Goal: Check status: Check status

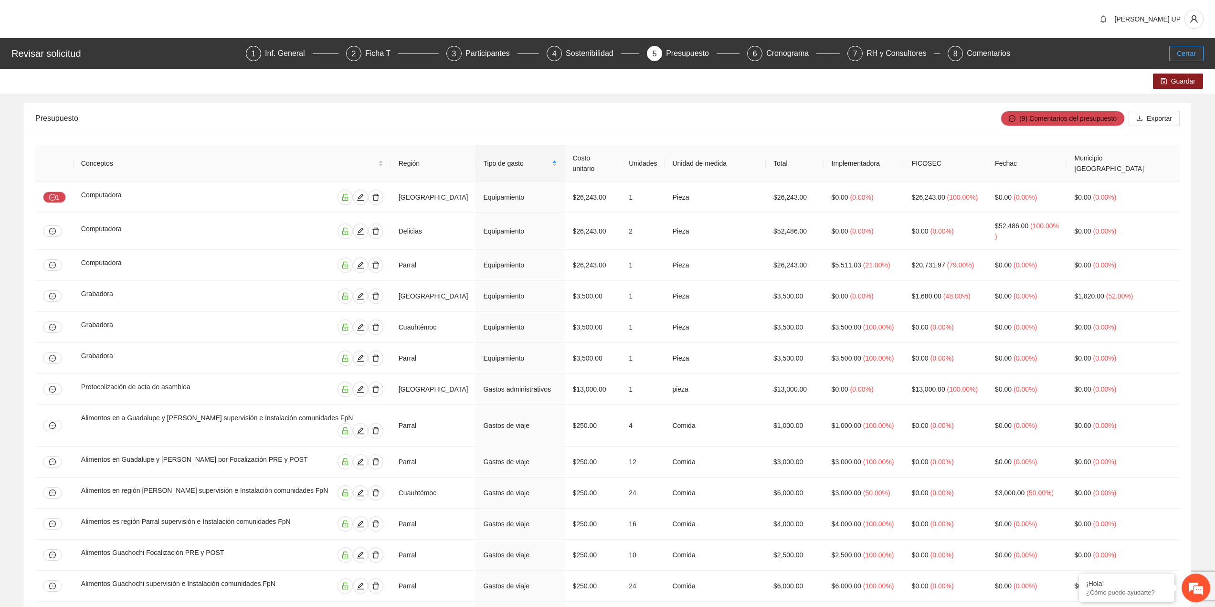
click at [1181, 49] on span "Cerrar" at bounding box center [1186, 53] width 19 height 11
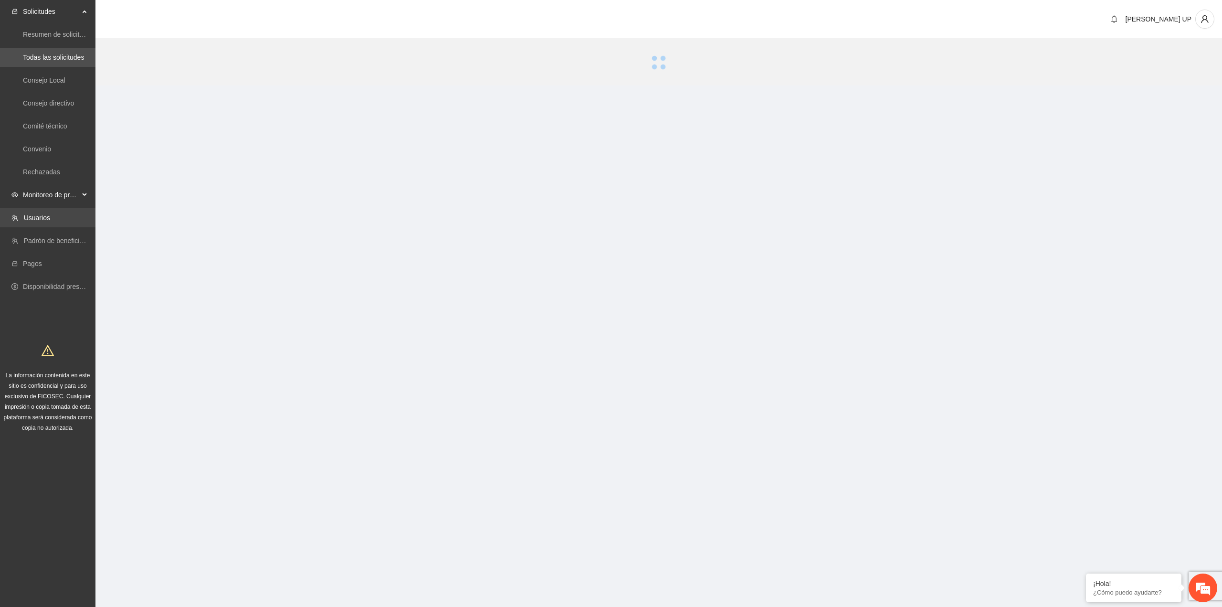
drag, startPoint x: 45, startPoint y: 196, endPoint x: 49, endPoint y: 225, distance: 29.3
click at [45, 196] on span "Monitoreo de proyectos" at bounding box center [51, 194] width 56 height 19
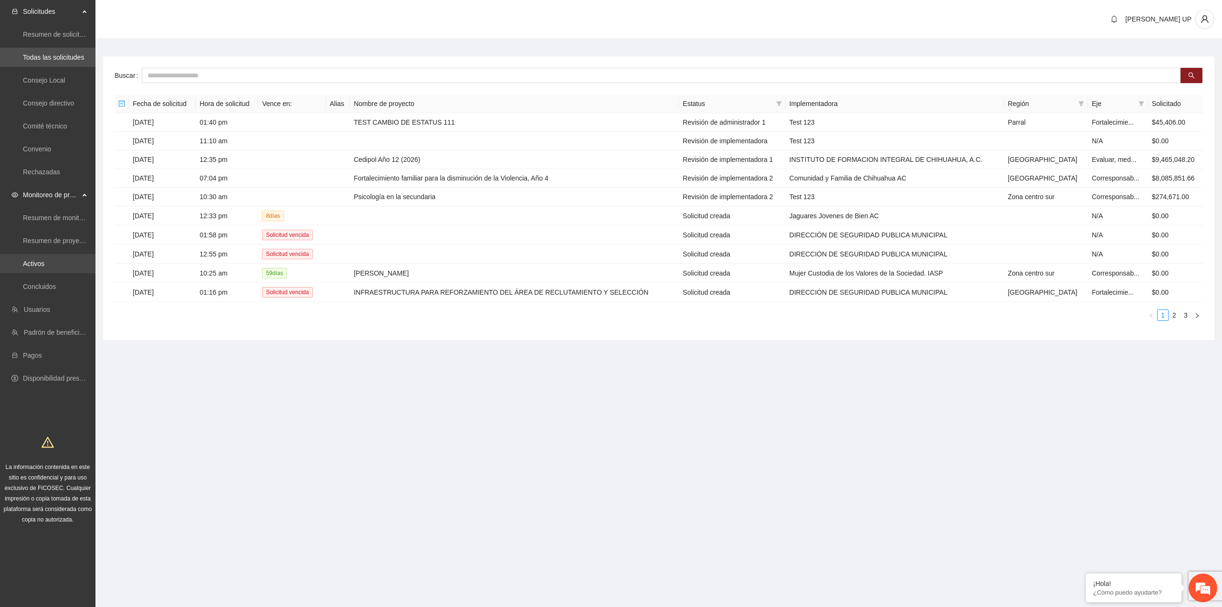
click at [37, 260] on link "Activos" at bounding box center [33, 264] width 21 height 8
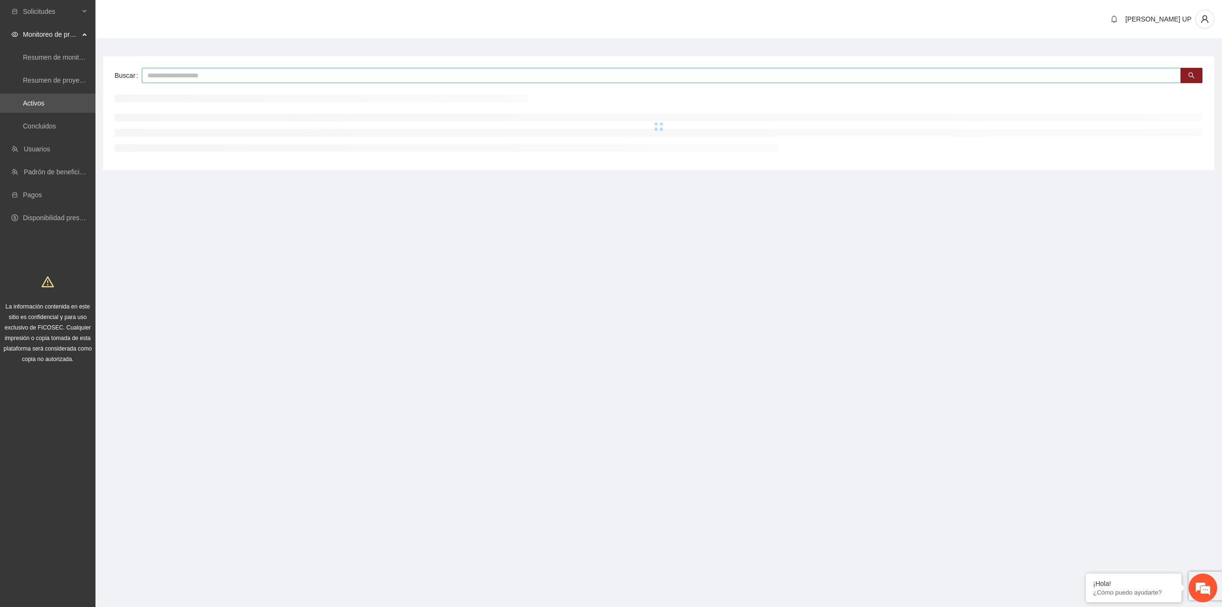
click at [212, 70] on input "text" at bounding box center [661, 75] width 1039 height 15
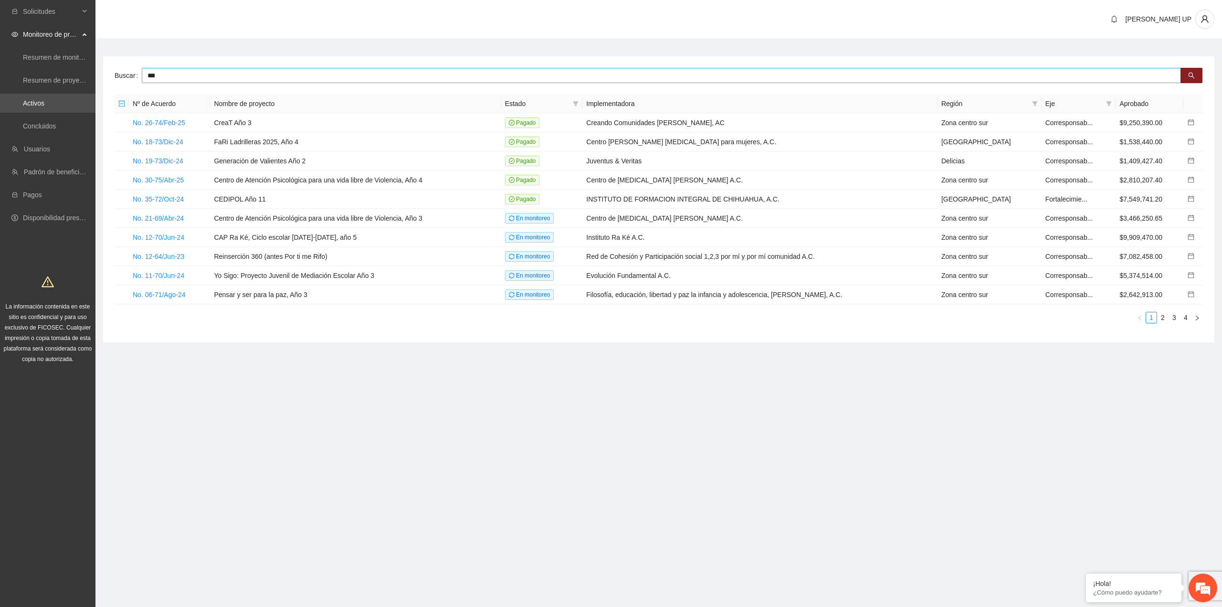
type input "***"
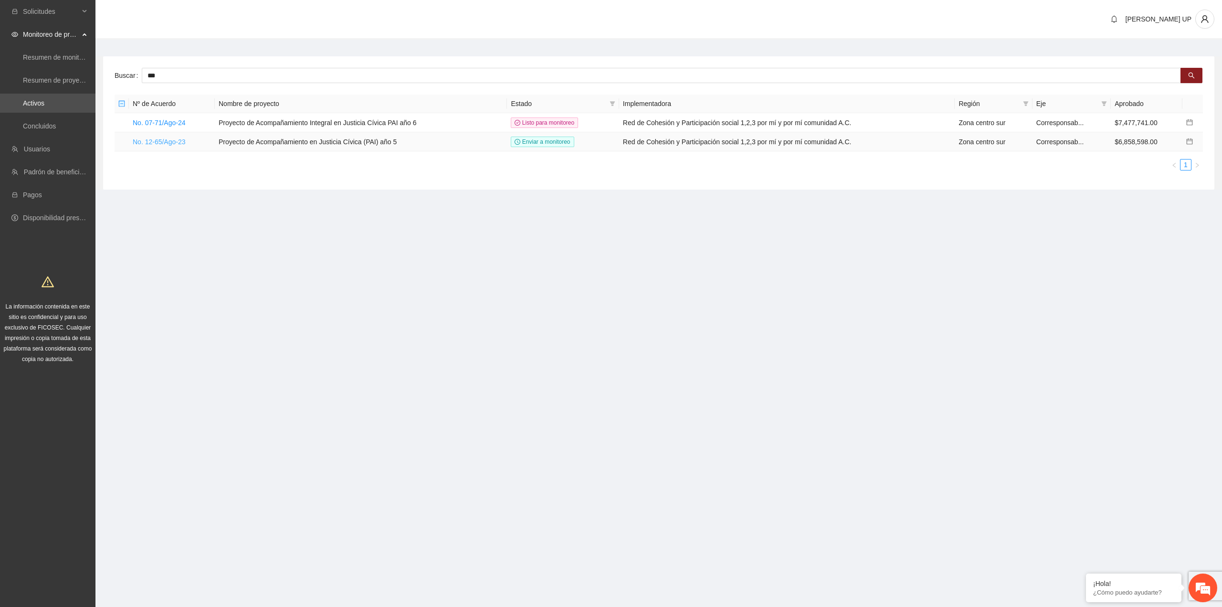
click at [166, 139] on link "No. 12-65/Ago-23" at bounding box center [159, 142] width 53 height 8
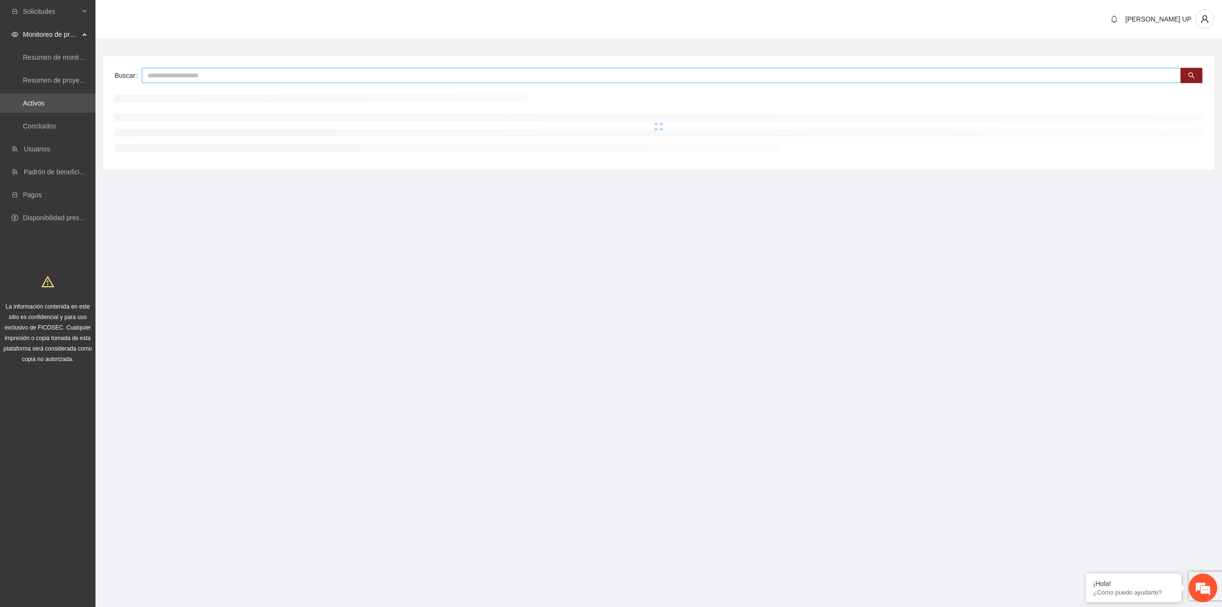
click at [197, 76] on input "text" at bounding box center [661, 75] width 1039 height 15
type input "***"
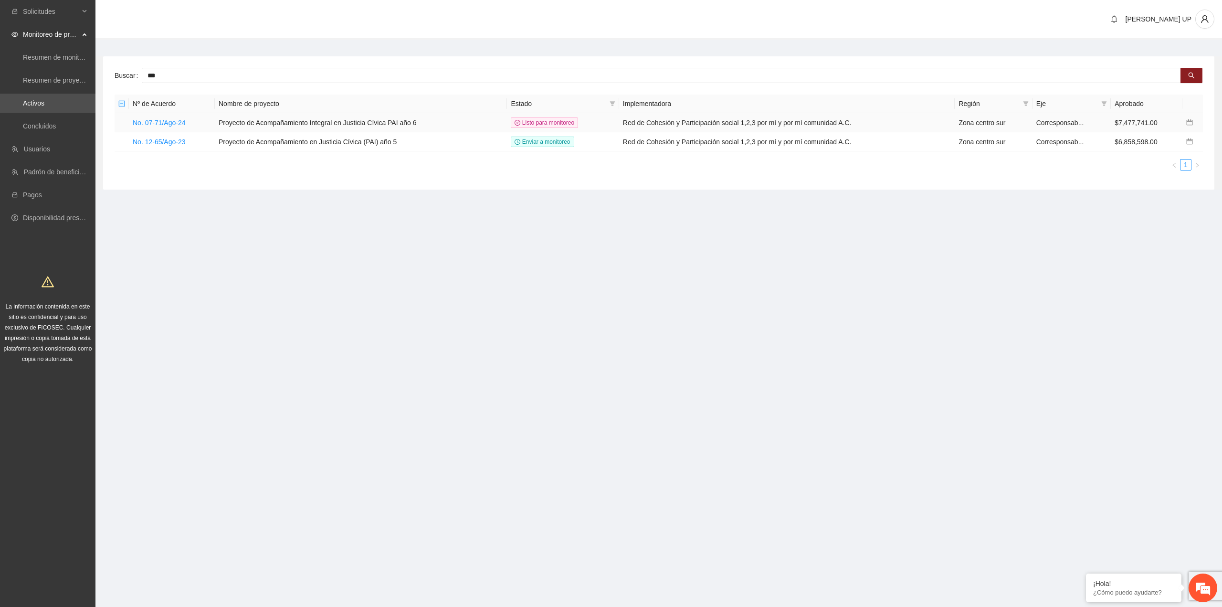
drag, startPoint x: 163, startPoint y: 127, endPoint x: 163, endPoint y: 119, distance: 8.1
click at [163, 127] on td "No. 07-71/Ago-24" at bounding box center [172, 122] width 86 height 19
click at [163, 119] on link "No. 07-71/Ago-24" at bounding box center [159, 123] width 53 height 8
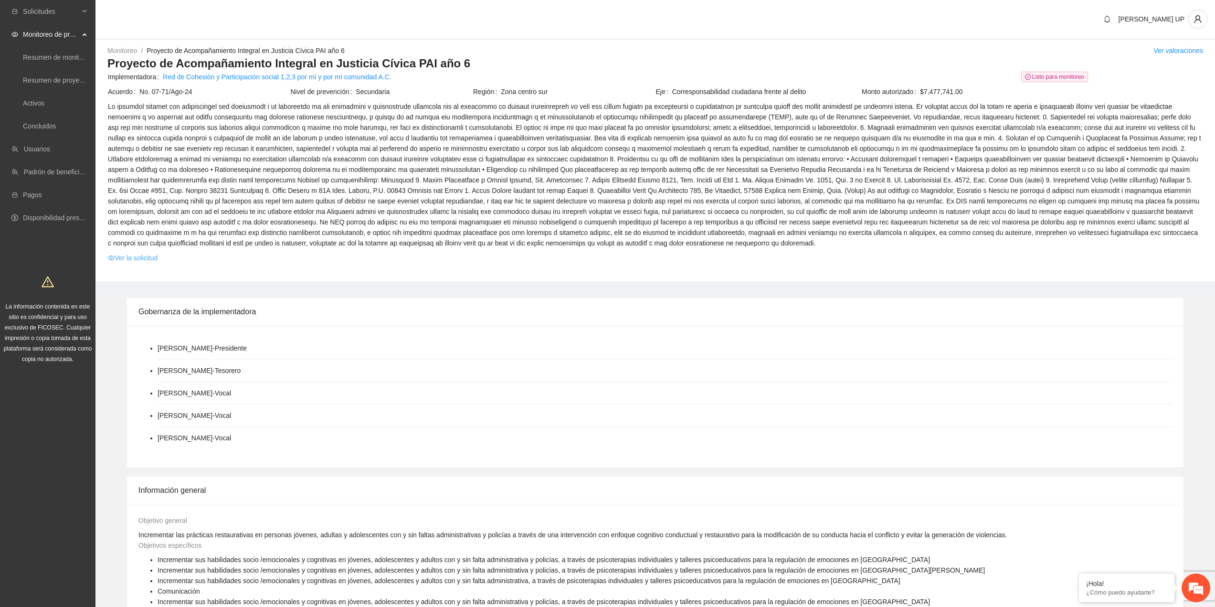
click at [120, 259] on link "Ver la solicitud" at bounding box center [133, 258] width 50 height 11
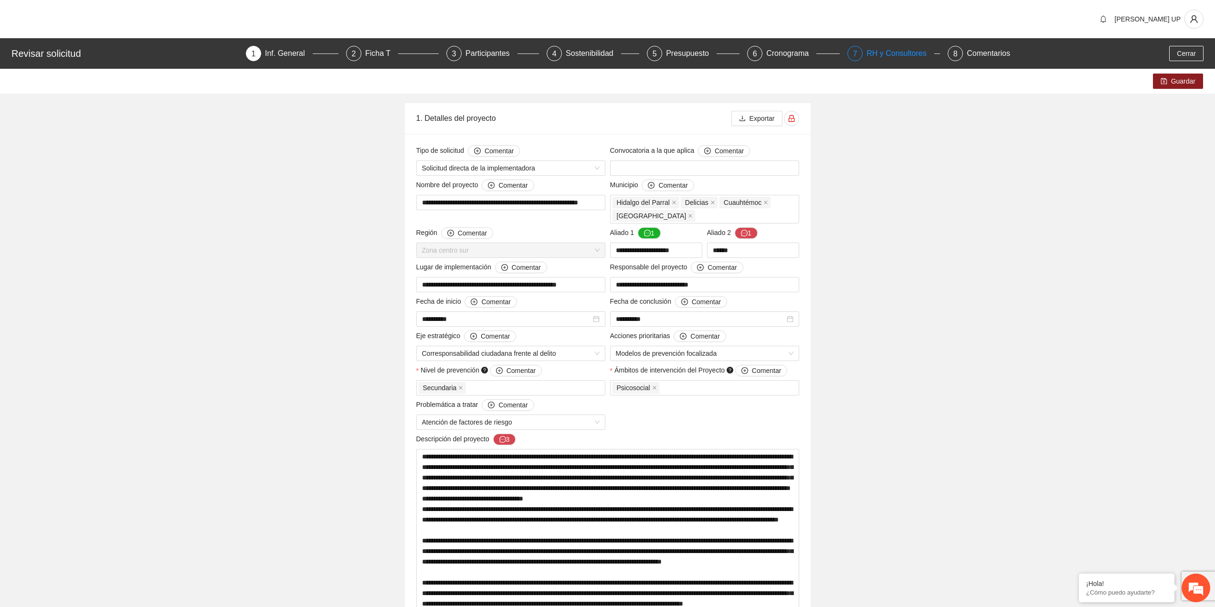
click at [855, 51] on span "7" at bounding box center [855, 54] width 4 height 8
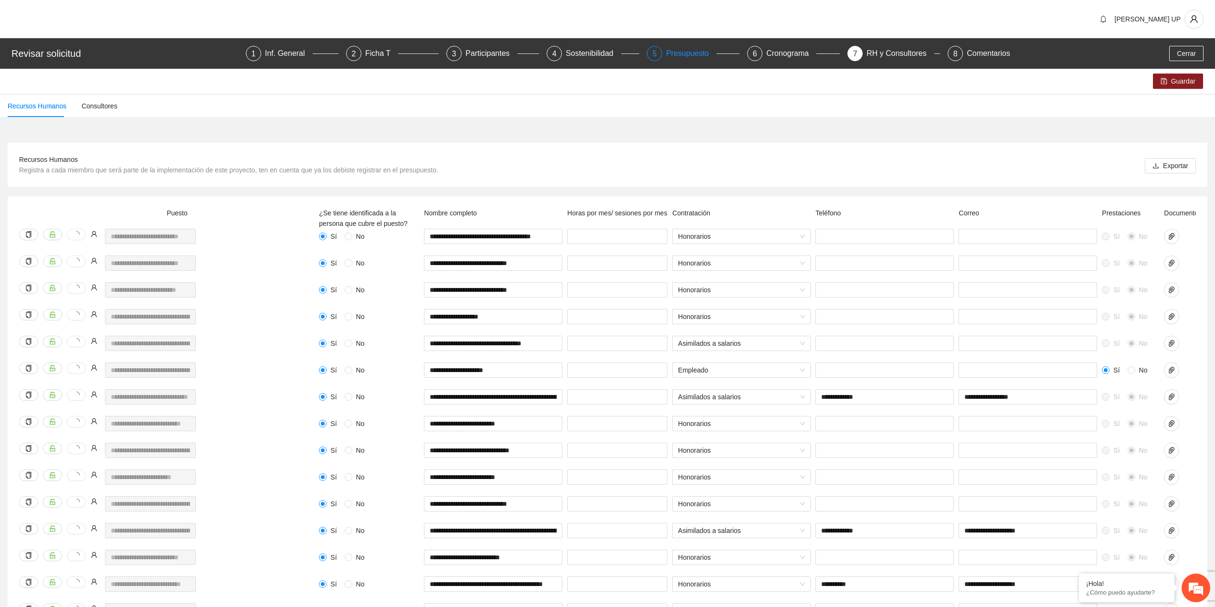
click at [669, 55] on div "Presupuesto" at bounding box center [691, 53] width 51 height 15
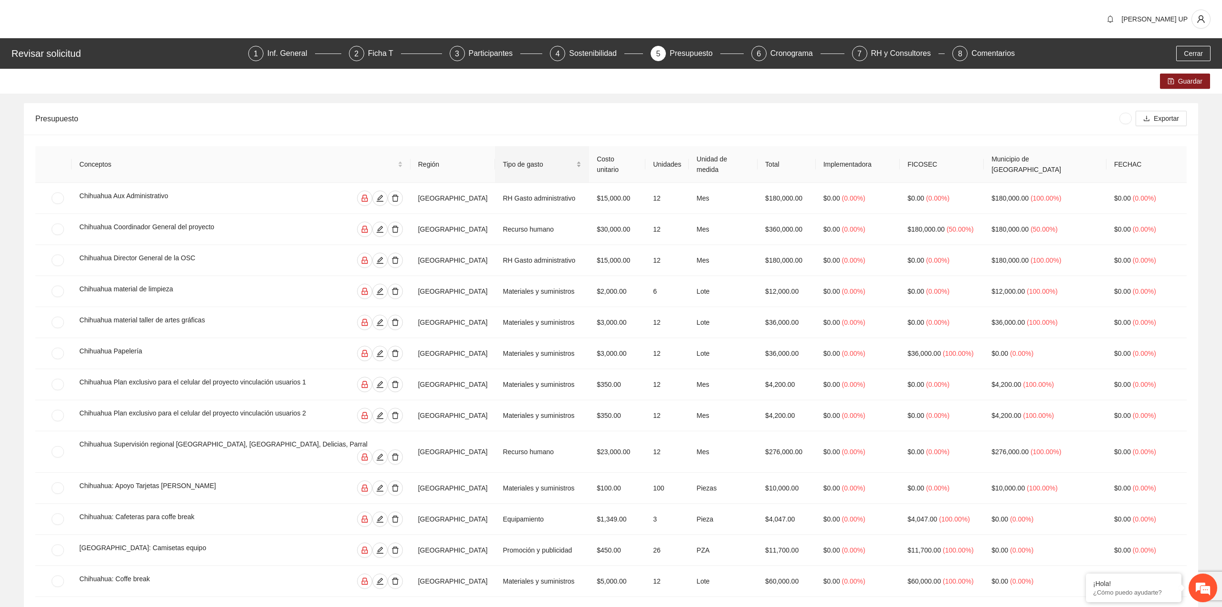
click at [503, 159] on span "Tipo de gasto" at bounding box center [539, 164] width 72 height 11
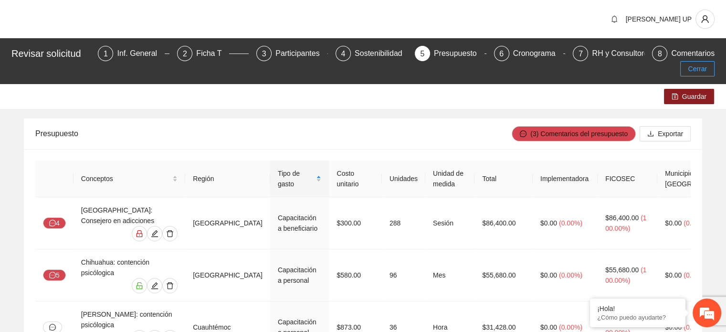
click at [698, 63] on span "Cerrar" at bounding box center [697, 68] width 19 height 11
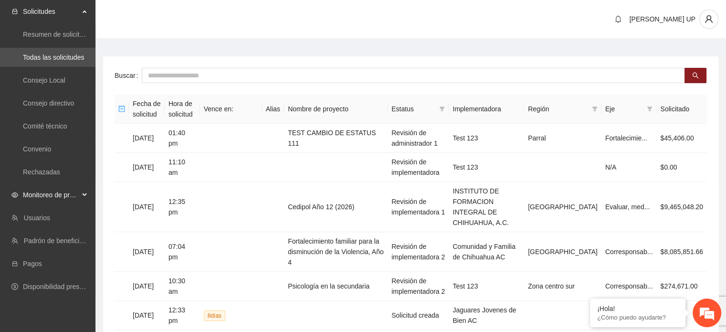
click at [63, 200] on span "Monitoreo de proyectos" at bounding box center [51, 194] width 56 height 19
click at [44, 267] on link "Activos" at bounding box center [33, 264] width 21 height 8
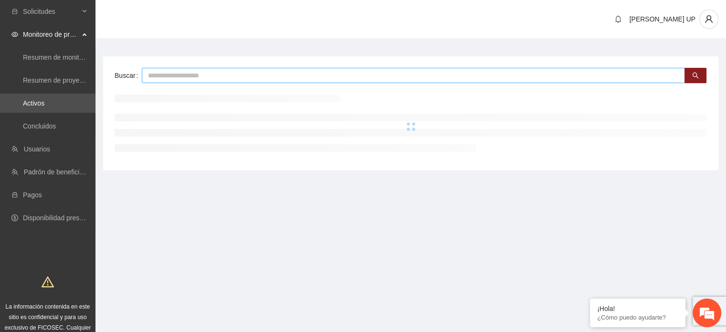
click at [166, 74] on input "text" at bounding box center [413, 75] width 543 height 15
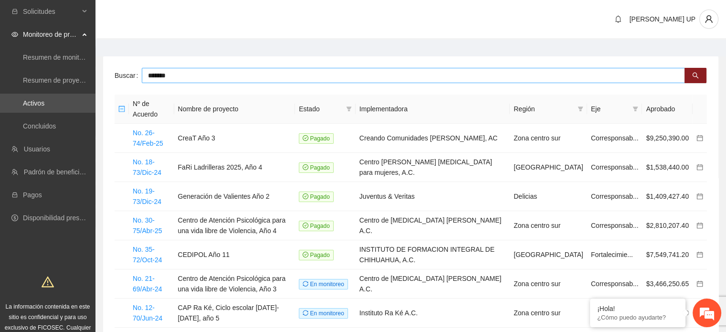
type input "*******"
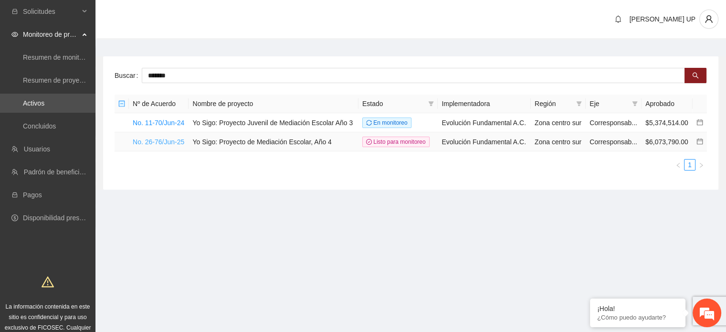
click at [162, 141] on link "No. 26-76/Jun-25" at bounding box center [159, 142] width 52 height 8
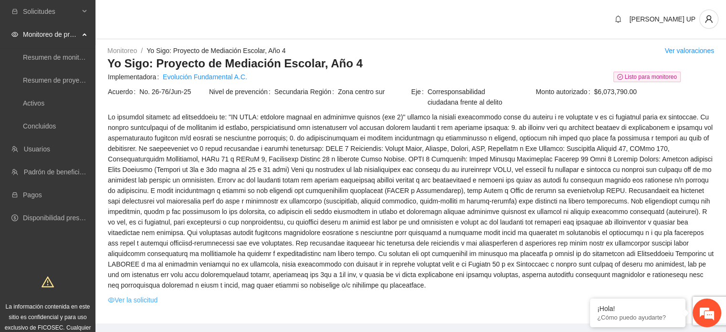
click at [144, 303] on link "Ver la solicitud" at bounding box center [133, 300] width 50 height 11
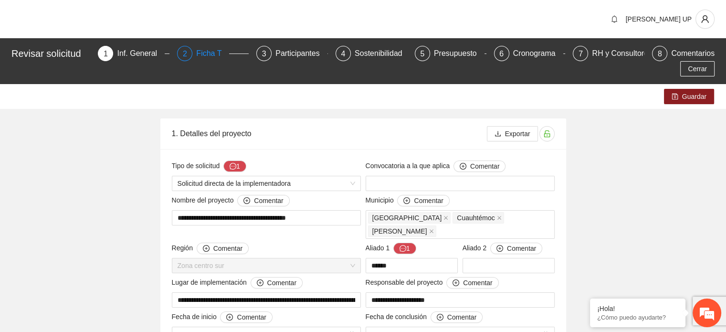
click at [179, 57] on div "2 Ficha T" at bounding box center [213, 53] width 72 height 15
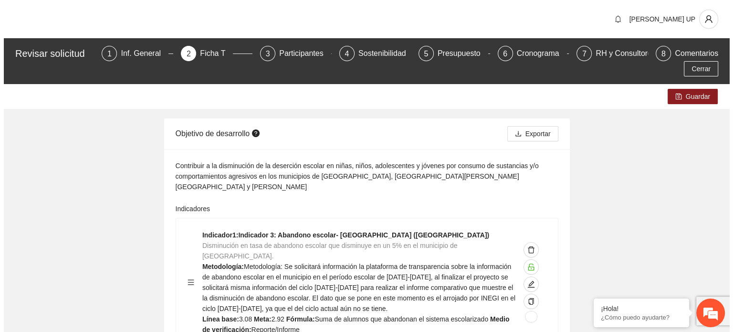
scroll to position [118, 0]
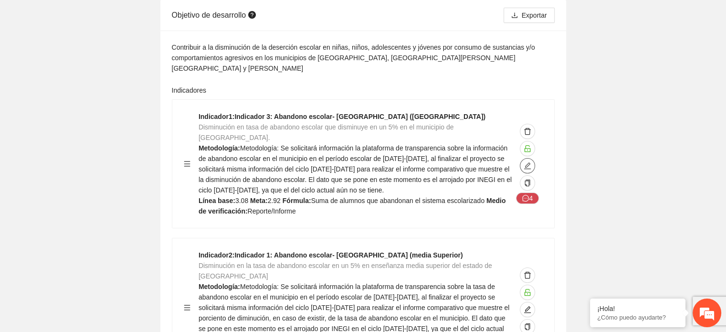
click at [529, 162] on icon "edit" at bounding box center [528, 166] width 8 height 8
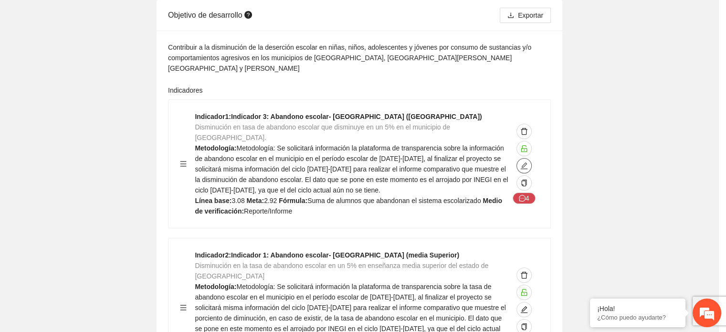
type textarea "****"
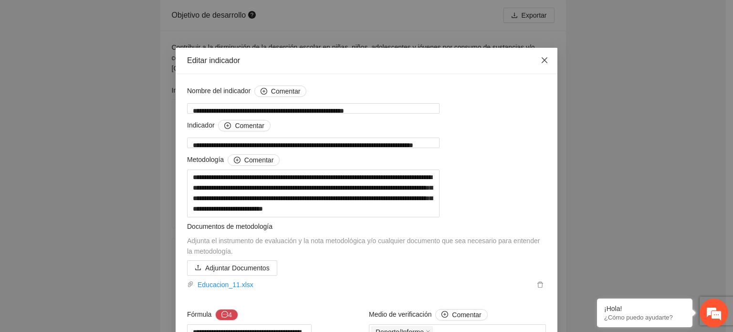
click at [541, 64] on icon "close" at bounding box center [545, 60] width 8 height 8
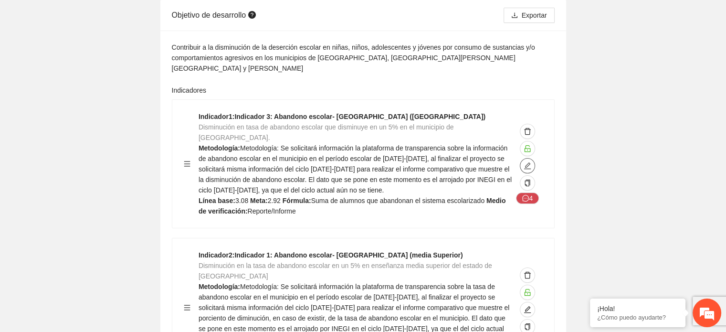
click at [529, 162] on icon "edit" at bounding box center [528, 166] width 8 height 8
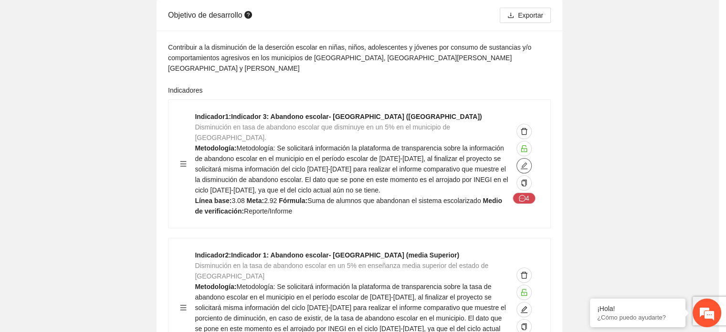
type textarea "****"
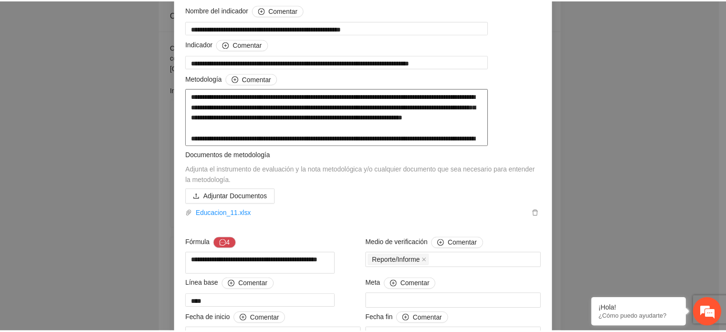
scroll to position [0, 0]
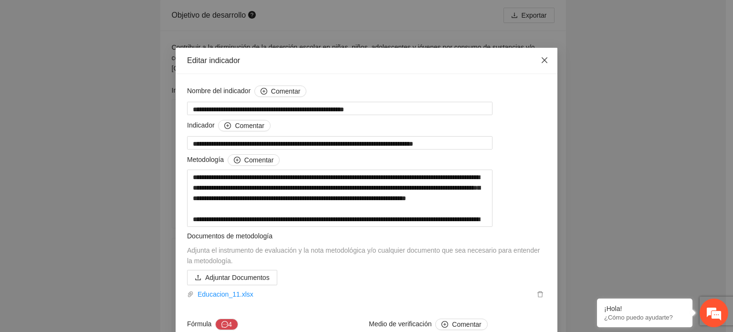
click at [538, 56] on span "Close" at bounding box center [545, 61] width 26 height 26
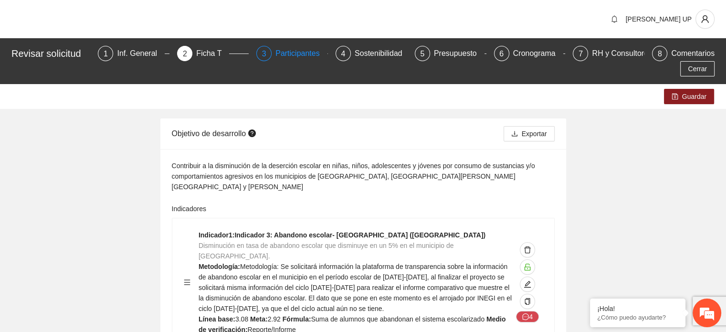
click at [284, 55] on div "Participantes" at bounding box center [301, 53] width 52 height 15
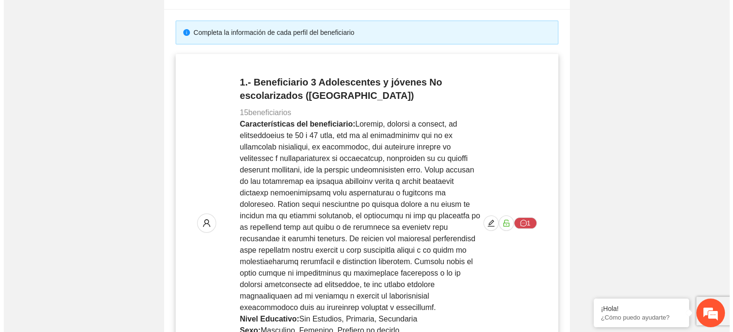
scroll to position [169, 0]
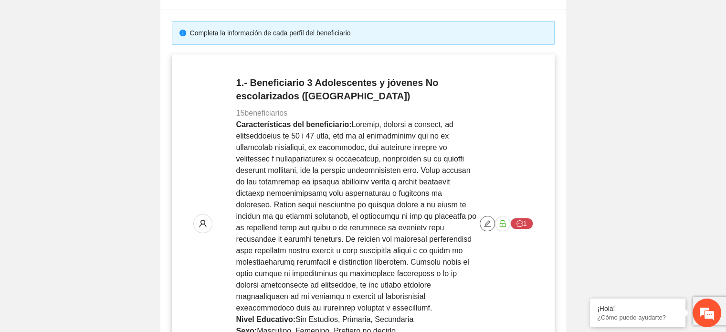
click at [489, 222] on icon "edit" at bounding box center [487, 223] width 7 height 7
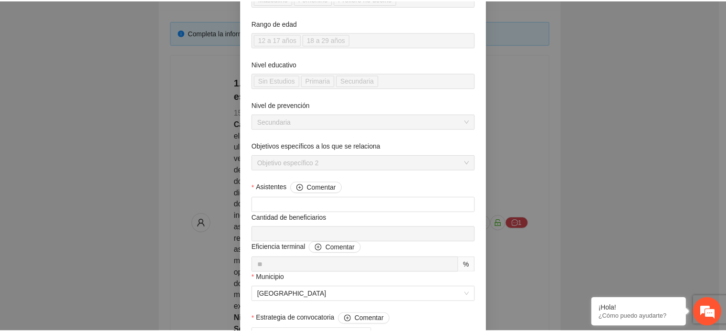
scroll to position [0, 0]
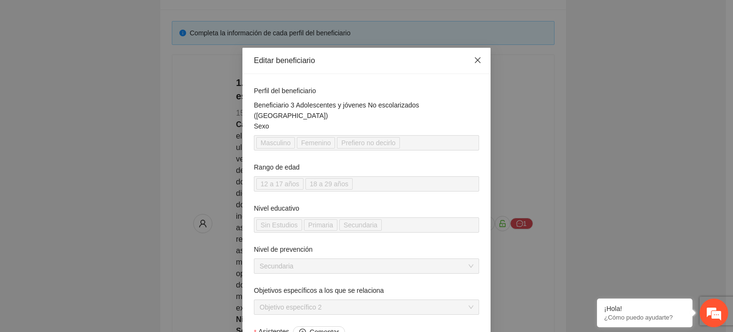
click at [468, 64] on span "Close" at bounding box center [478, 61] width 26 height 26
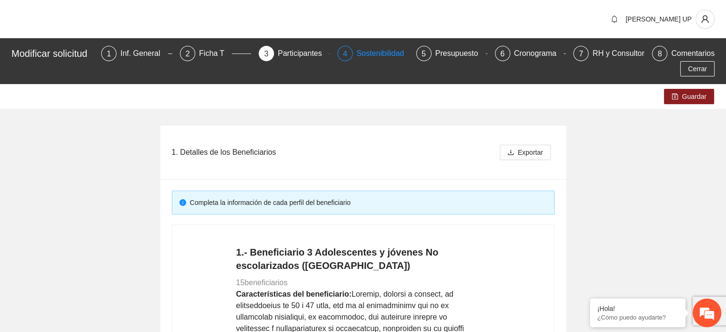
click at [386, 57] on div "Sostenibilidad" at bounding box center [384, 53] width 55 height 15
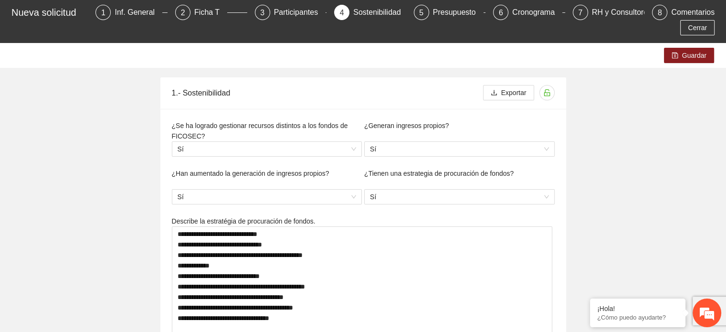
type textarea "**********"
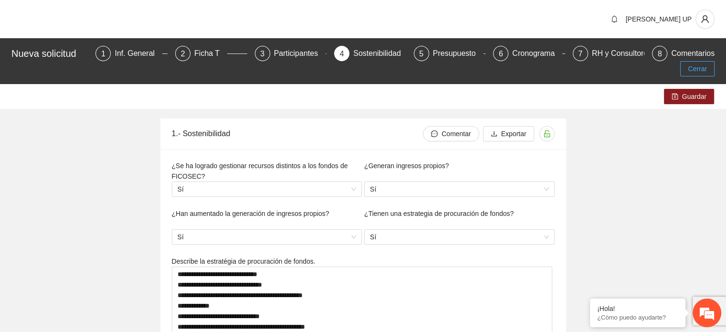
click at [695, 61] on button "Cerrar" at bounding box center [697, 68] width 34 height 15
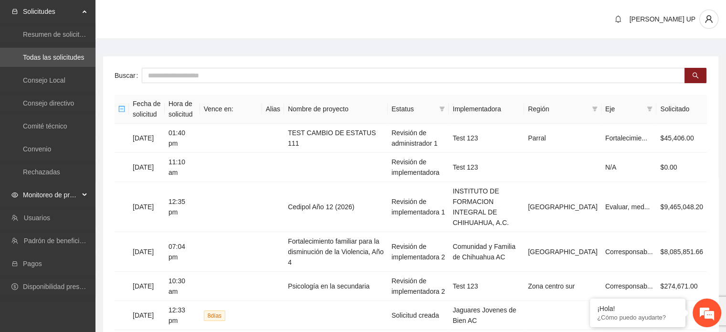
click at [80, 200] on div "Monitoreo de proyectos" at bounding box center [47, 194] width 95 height 19
click at [44, 264] on link "Activos" at bounding box center [33, 264] width 21 height 8
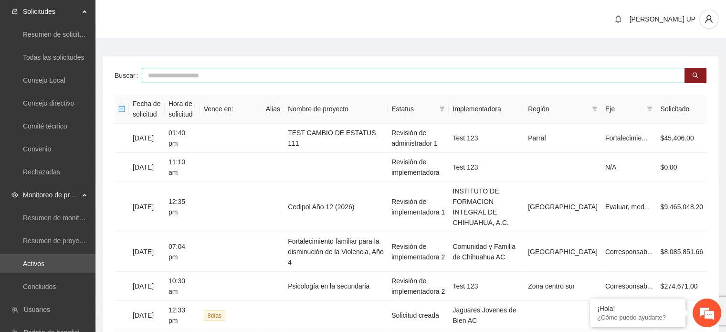
click at [168, 76] on input "text" at bounding box center [413, 75] width 543 height 15
click at [44, 264] on link "Activos" at bounding box center [33, 264] width 21 height 8
click at [40, 267] on link "Activos" at bounding box center [33, 264] width 21 height 8
click at [44, 264] on link "Activos" at bounding box center [33, 264] width 21 height 8
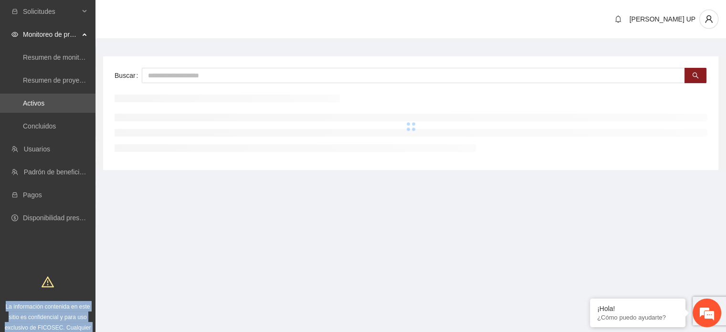
click at [61, 256] on div "Solicitudes Monitoreo de proyectos Resumen de monitoreo Resumen de proyectos ap…" at bounding box center [47, 186] width 95 height 372
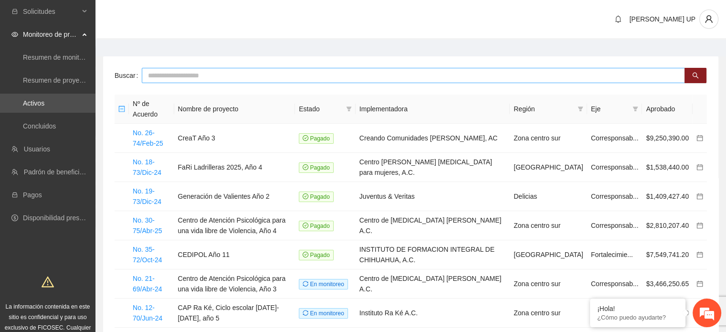
click at [170, 78] on input "text" at bounding box center [413, 75] width 543 height 15
type input "*******"
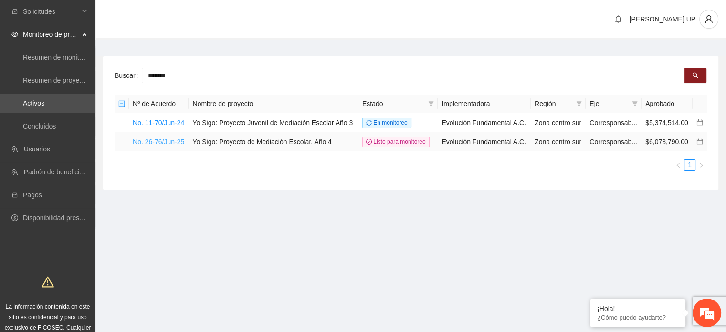
click at [175, 141] on link "No. 26-76/Jun-25" at bounding box center [159, 142] width 52 height 8
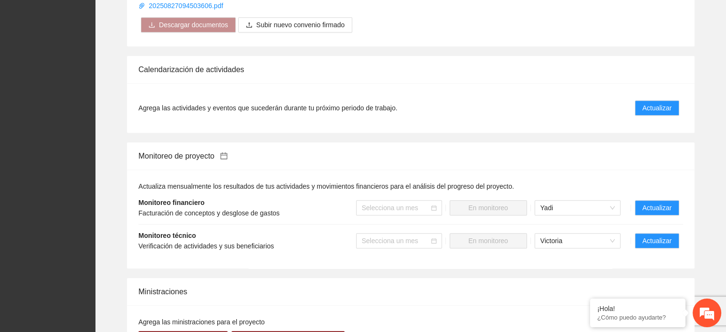
scroll to position [881, 0]
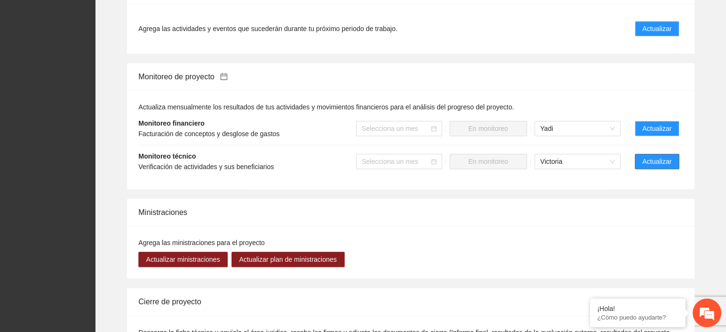
click at [643, 165] on span "Actualizar" at bounding box center [657, 161] width 29 height 11
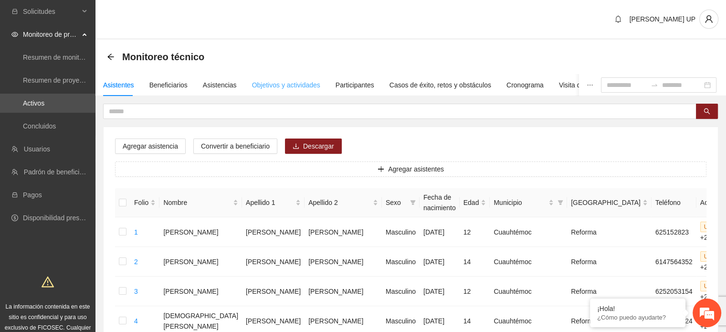
click at [264, 90] on div "Objetivos y actividades" at bounding box center [286, 85] width 68 height 22
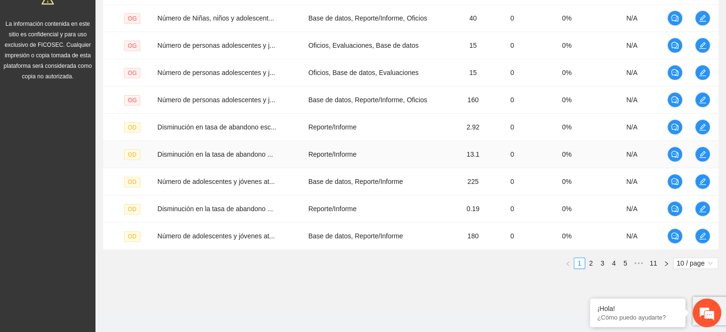
scroll to position [284, 0]
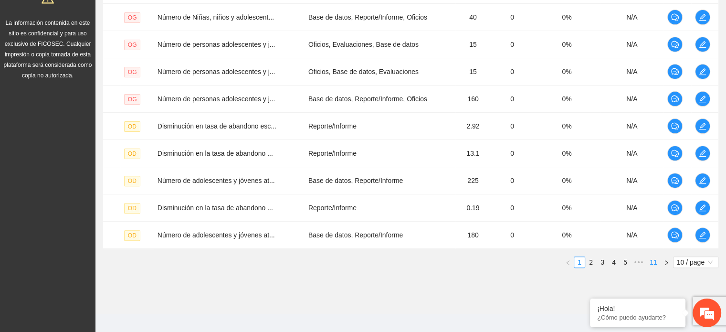
click at [655, 262] on link "11" at bounding box center [653, 262] width 13 height 11
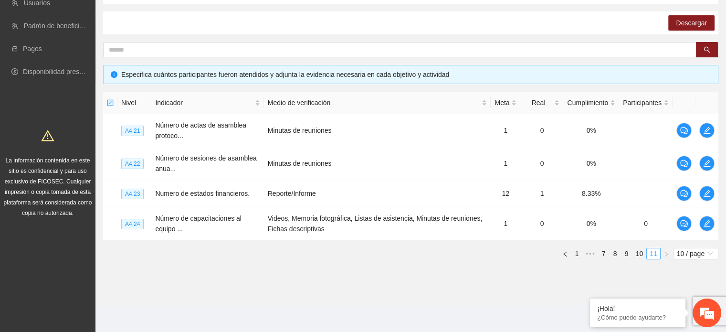
scroll to position [145, 0]
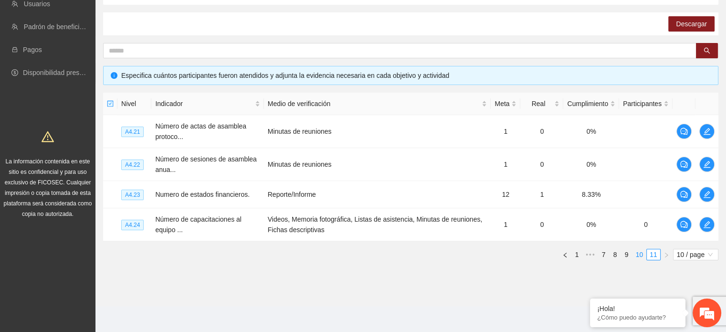
click at [638, 256] on link "10" at bounding box center [639, 254] width 13 height 11
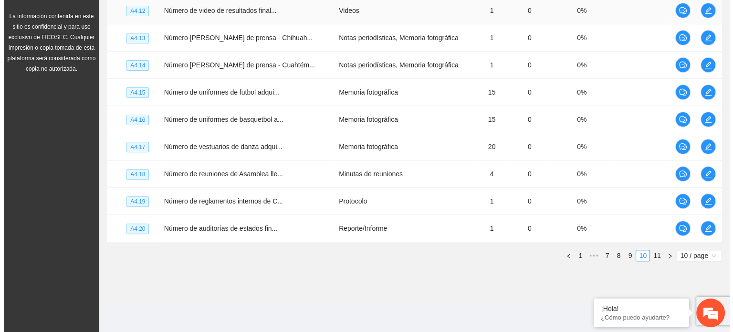
scroll to position [290, 0]
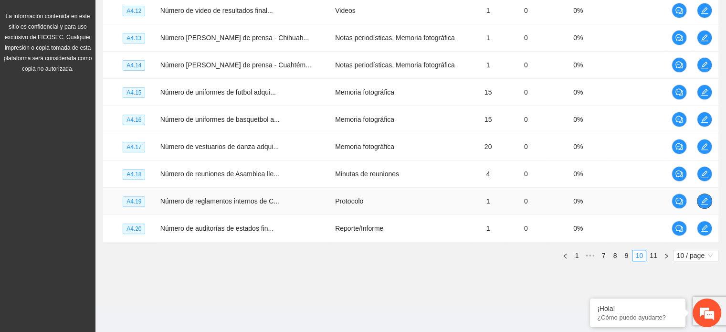
click at [697, 201] on span "edit" at bounding box center [704, 201] width 14 height 8
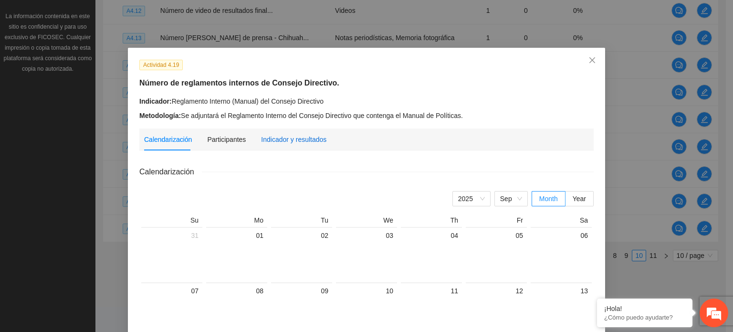
click at [286, 141] on div "Indicador y resultados" at bounding box center [293, 139] width 65 height 11
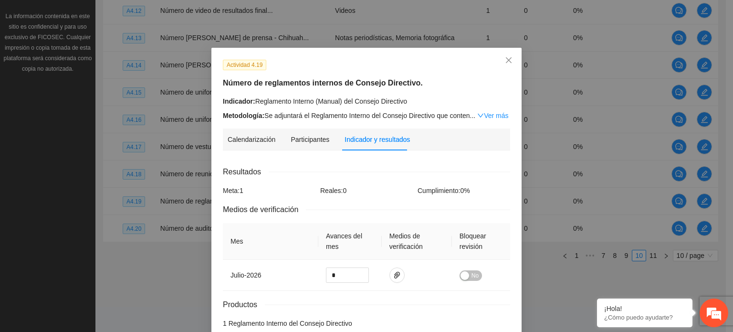
scroll to position [52, 0]
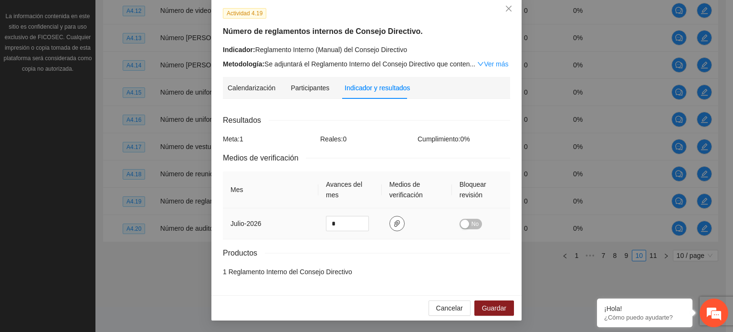
click at [394, 225] on icon "paper-clip" at bounding box center [397, 224] width 8 height 8
click at [386, 156] on div "Medios de verificación" at bounding box center [366, 158] width 287 height 12
click at [311, 89] on div "Participantes" at bounding box center [310, 88] width 39 height 11
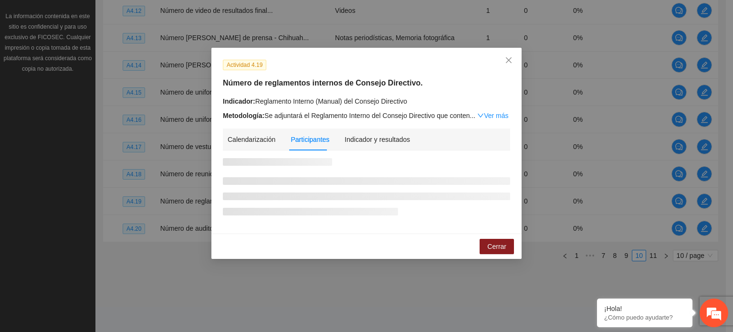
scroll to position [0, 0]
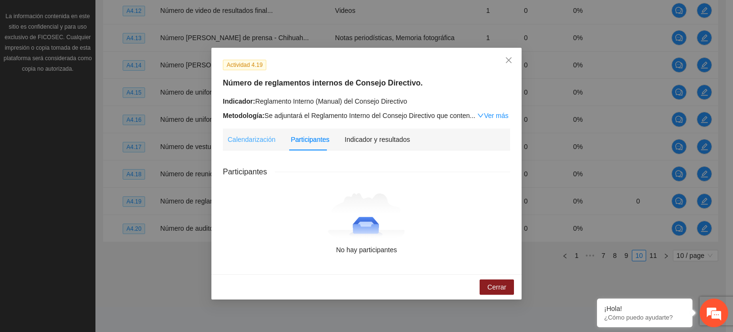
click at [242, 148] on div "Calendarización" at bounding box center [252, 139] width 48 height 22
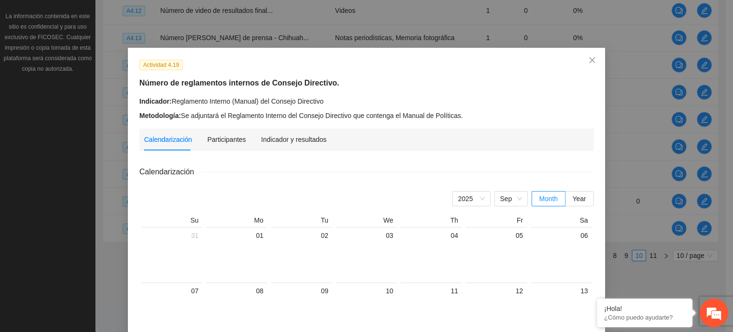
click at [560, 53] on div "Actividad 4.19 Número de reglamentos internos de Consejo Directivo. Indicador: …" at bounding box center [366, 311] width 477 height 527
click at [552, 57] on div "Actividad 4.19 Número de reglamentos internos de Consejo Directivo. Indicador: …" at bounding box center [366, 311] width 477 height 527
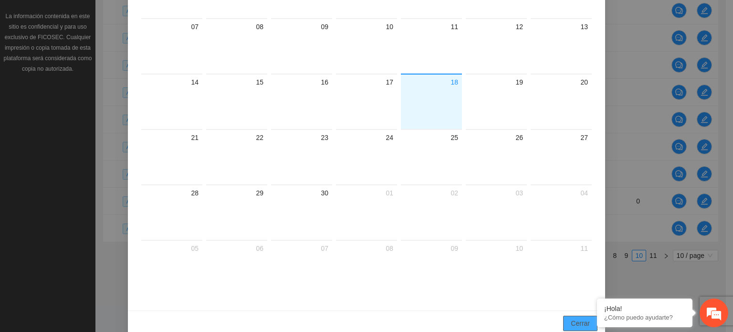
click at [577, 324] on span "Cerrar" at bounding box center [580, 323] width 19 height 11
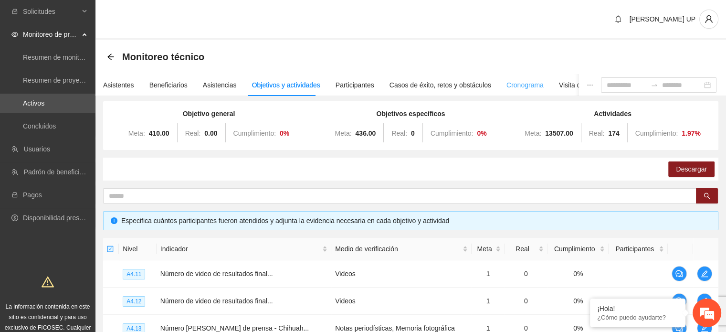
click at [517, 90] on div "Cronograma" at bounding box center [525, 85] width 37 height 22
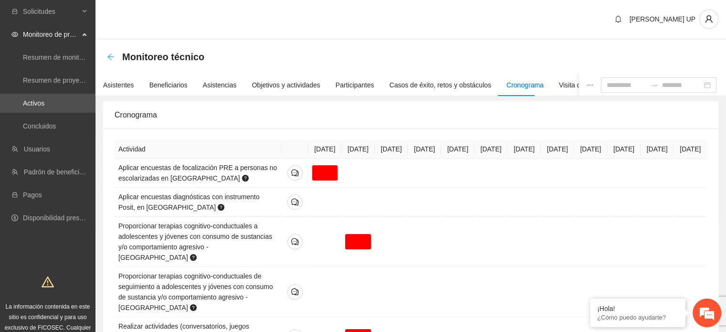
click at [107, 60] on icon "arrow-left" at bounding box center [111, 57] width 8 height 8
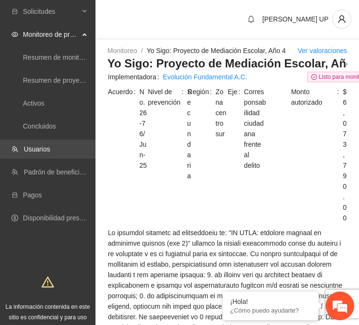
click at [50, 153] on link "Usuarios" at bounding box center [37, 149] width 26 height 8
